Goal: Task Accomplishment & Management: Manage account settings

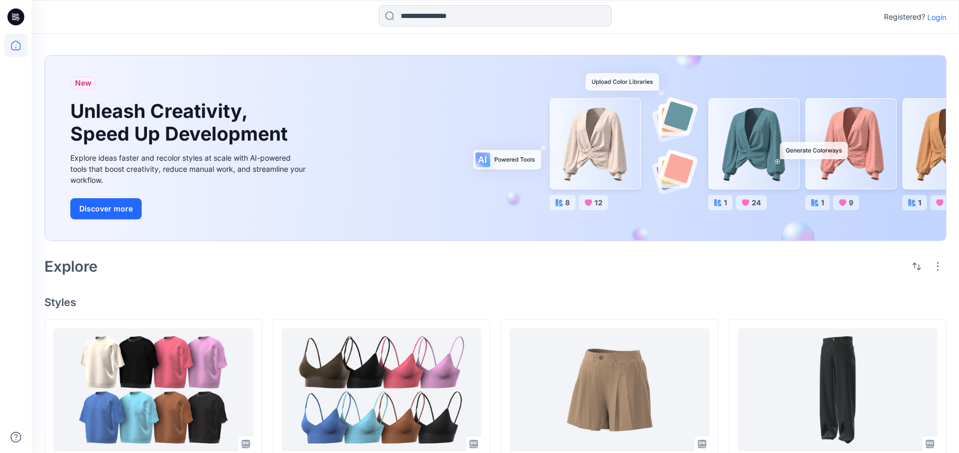
scroll to position [458, 0]
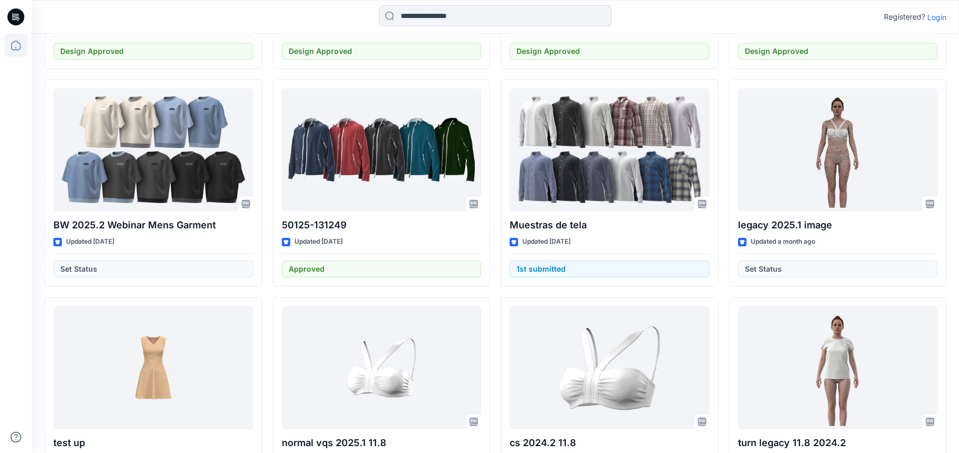
click at [942, 22] on p "Login" at bounding box center [936, 17] width 19 height 11
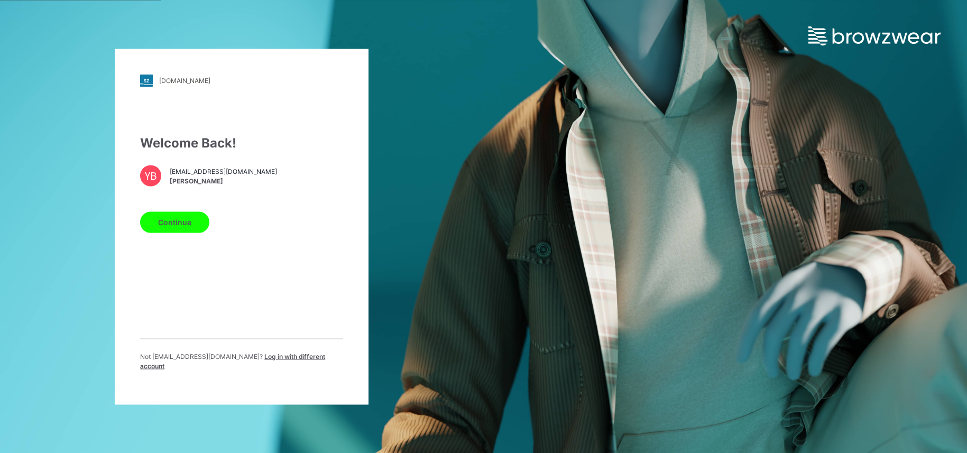
click at [175, 220] on button "Continue" at bounding box center [174, 221] width 69 height 21
click at [179, 226] on button "Continue" at bounding box center [174, 221] width 69 height 21
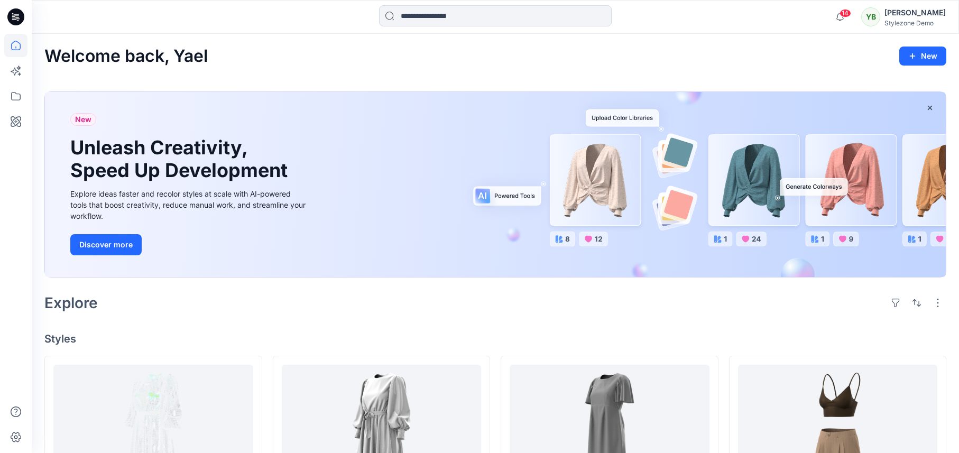
click at [901, 18] on div "[PERSON_NAME]" at bounding box center [914, 12] width 61 height 13
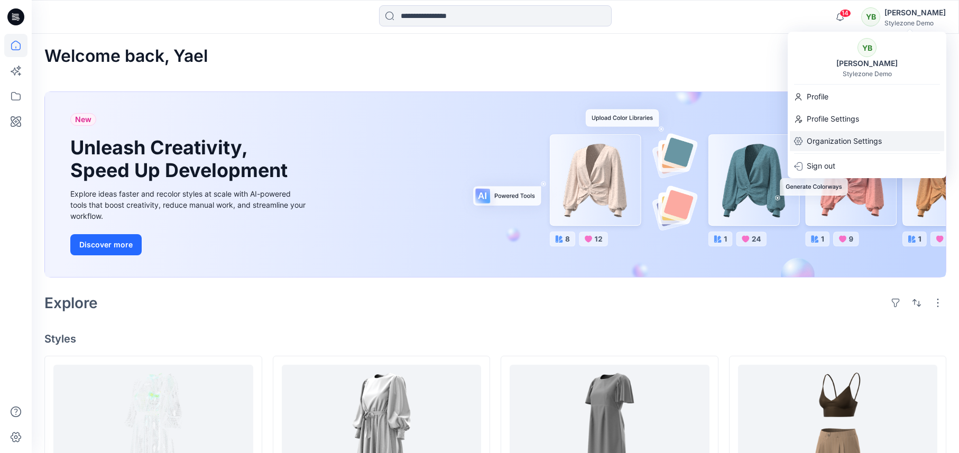
click at [830, 141] on p "Organization Settings" at bounding box center [844, 141] width 75 height 20
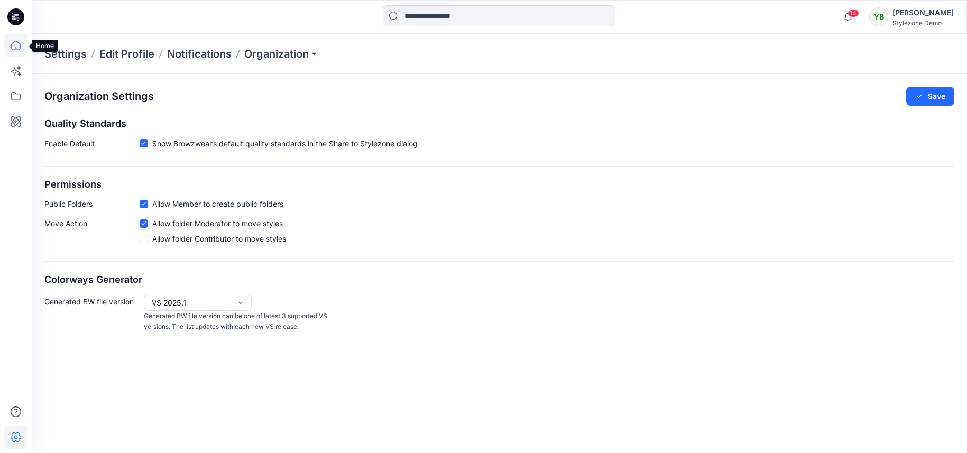
click at [23, 47] on icon at bounding box center [15, 45] width 23 height 23
